Goal: Task Accomplishment & Management: Use online tool/utility

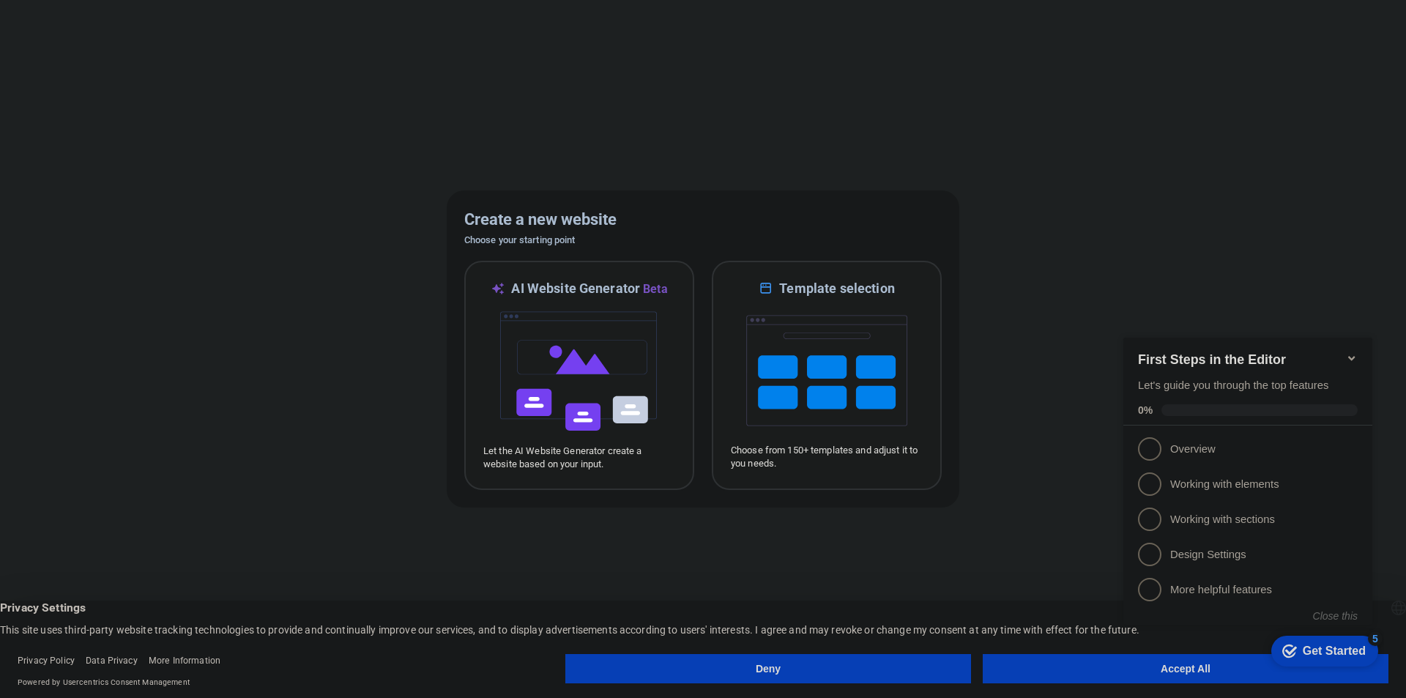
click at [1096, 302] on div at bounding box center [703, 349] width 1406 height 698
click at [1083, 688] on div "Deny Accept All" at bounding box center [976, 671] width 823 height 35
click at [1095, 667] on button "Accept All" at bounding box center [1186, 668] width 406 height 29
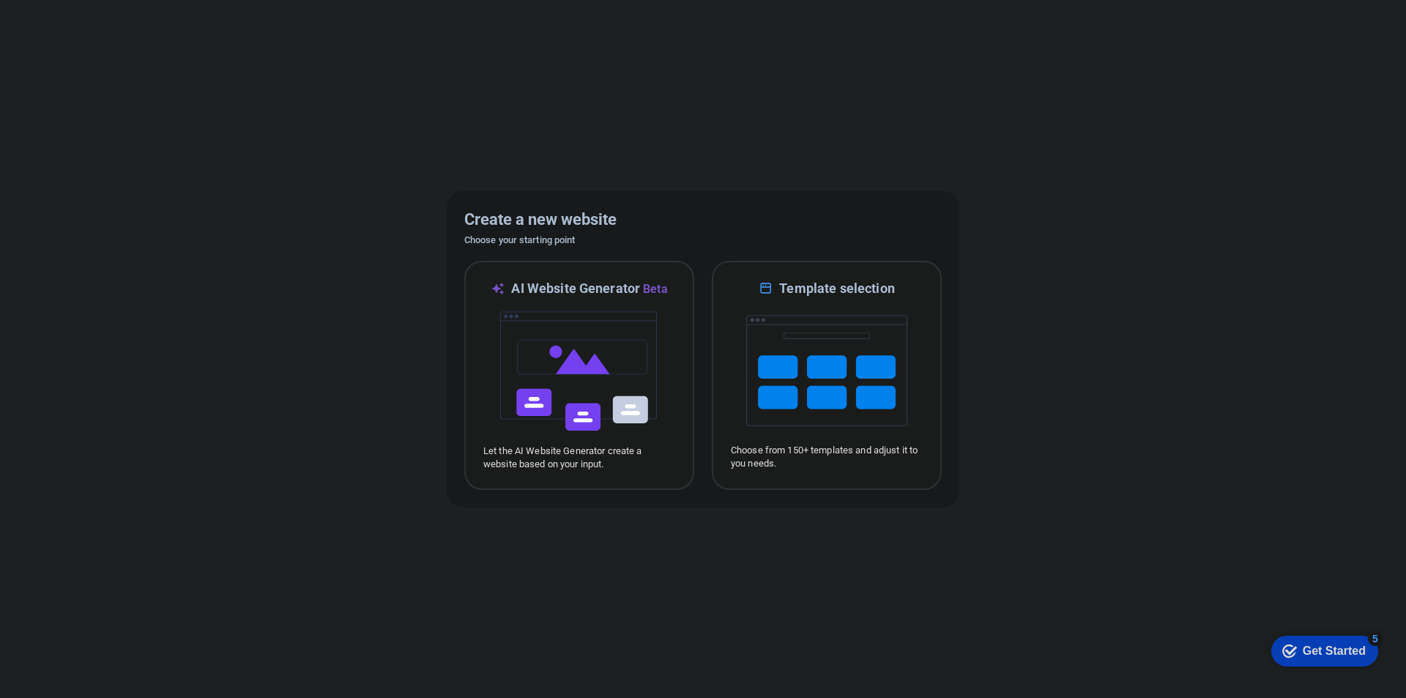
click at [163, 306] on div at bounding box center [703, 349] width 1406 height 698
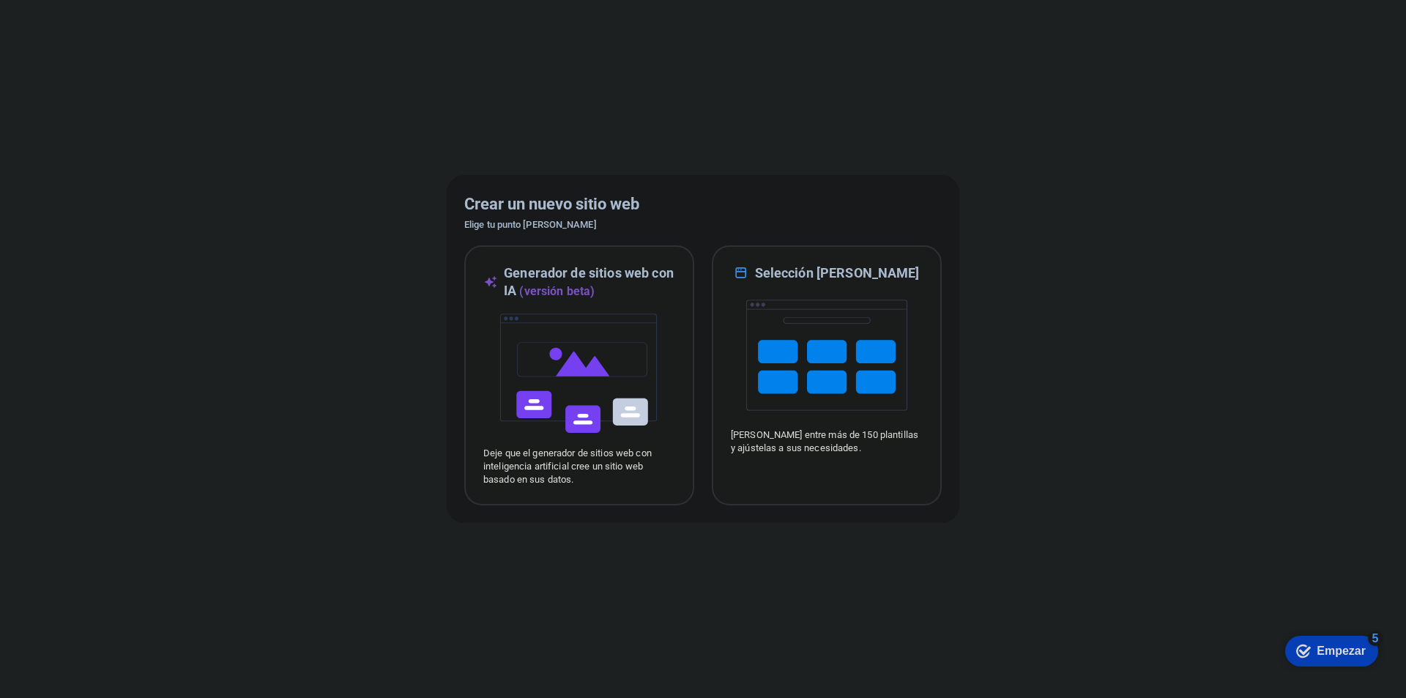
click at [1339, 646] on font "Empezar" at bounding box center [1341, 650] width 49 height 12
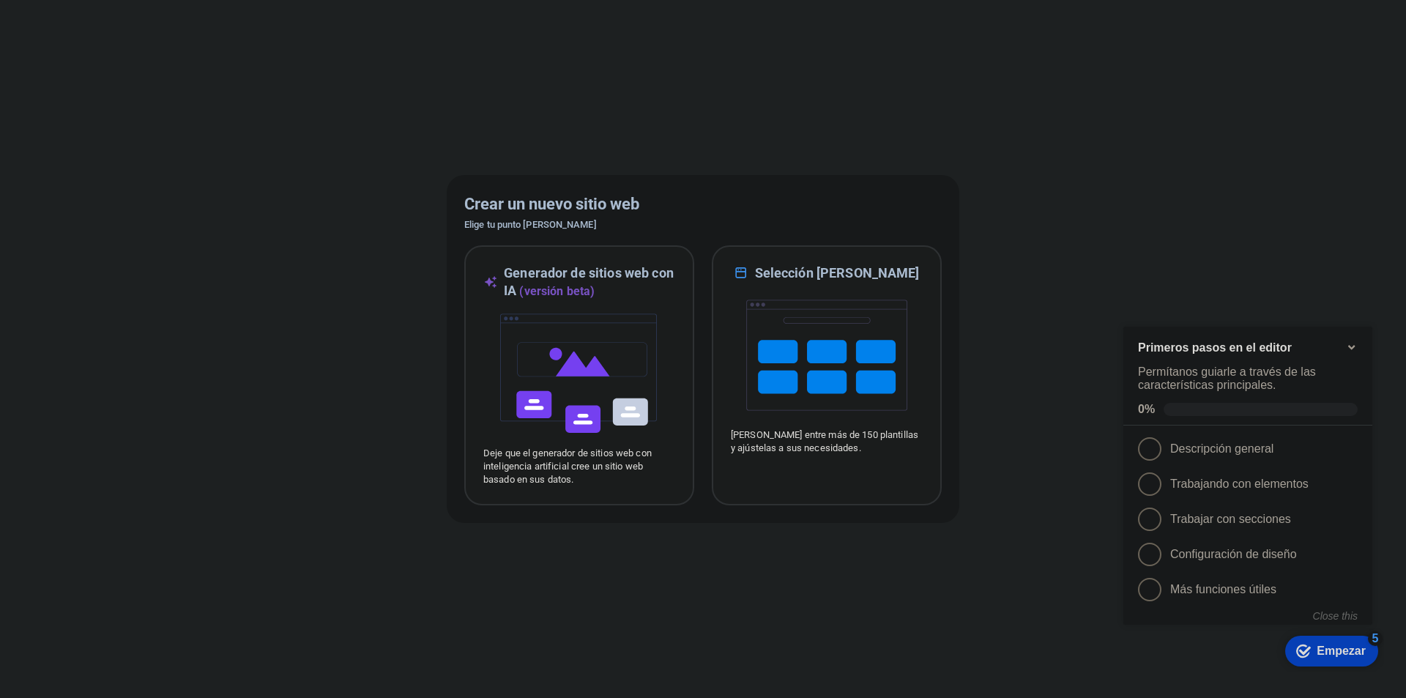
click at [1339, 646] on font "Empezar" at bounding box center [1341, 650] width 49 height 12
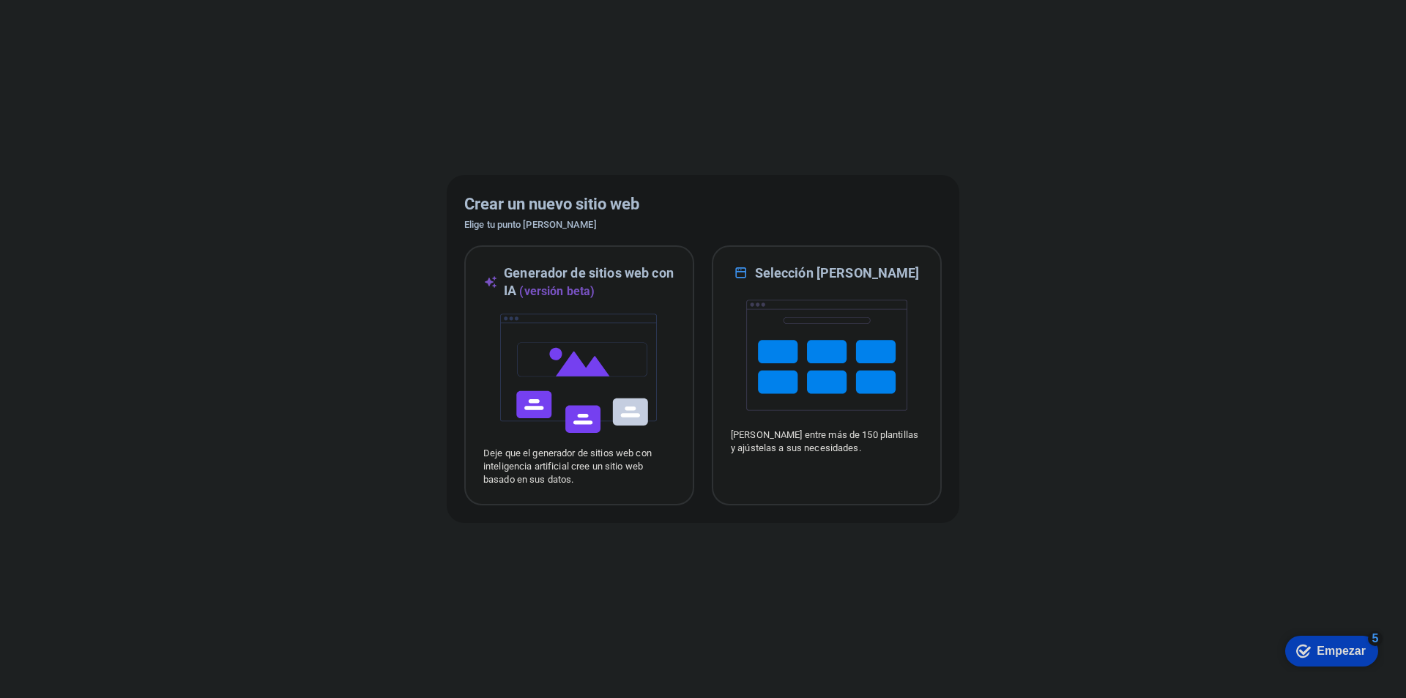
click at [1045, 631] on div at bounding box center [703, 349] width 1406 height 698
click at [691, 520] on div "Crear un nuevo sitio web Elige tu punto de partida Generador de sitios web con …" at bounding box center [703, 349] width 513 height 348
click at [690, 491] on div "Generador de sitios web con IA (versión beta) Deje que el generador de sitios w…" at bounding box center [579, 375] width 230 height 260
